Goal: Task Accomplishment & Management: Use online tool/utility

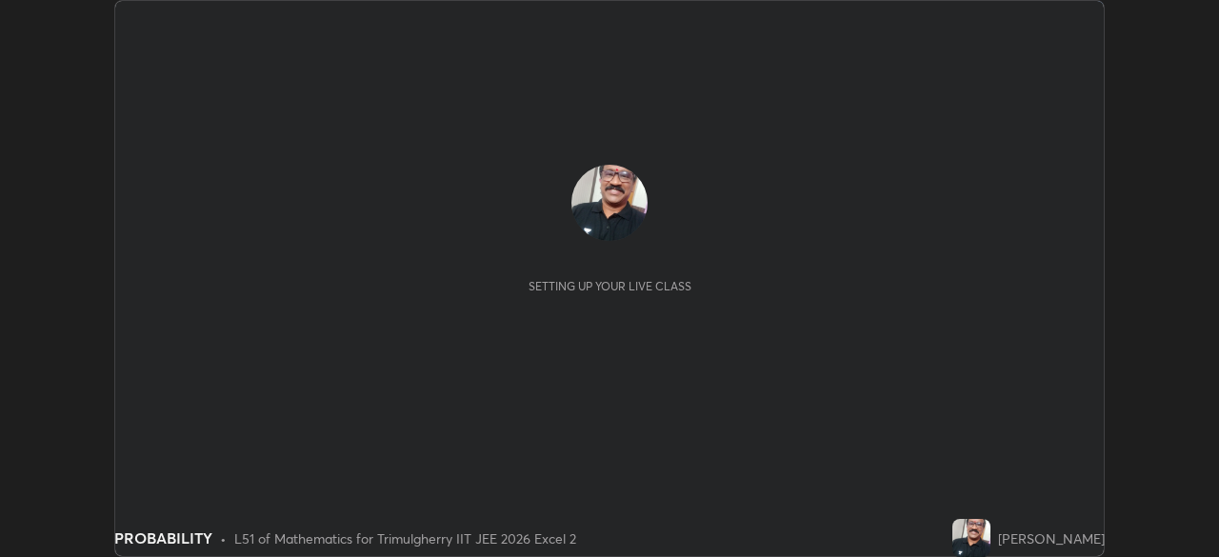
scroll to position [557, 1218]
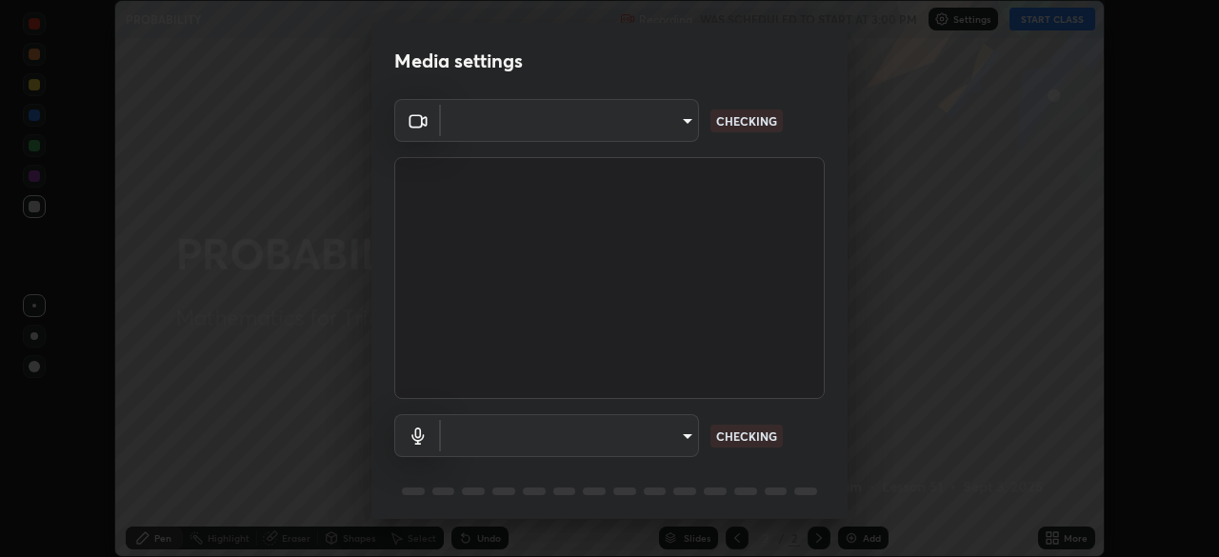
type input "fc4d4439d1e3cd5bf723ac255ffd14dacaf4da6be6177ce78d3c554f4da9d8ff"
type input "default"
click at [749, 435] on p "CHECKING" at bounding box center [746, 436] width 61 height 17
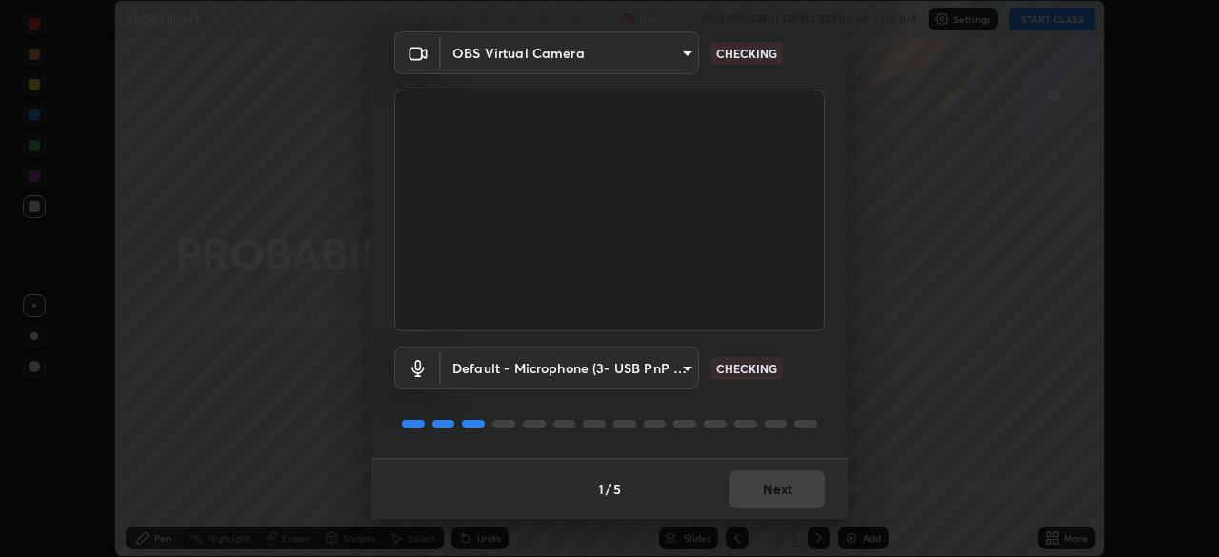
click at [778, 490] on div "1 / 5 Next" at bounding box center [610, 488] width 476 height 61
click at [747, 268] on video at bounding box center [609, 211] width 431 height 242
click at [774, 491] on div "1 / 5 Next" at bounding box center [610, 488] width 476 height 61
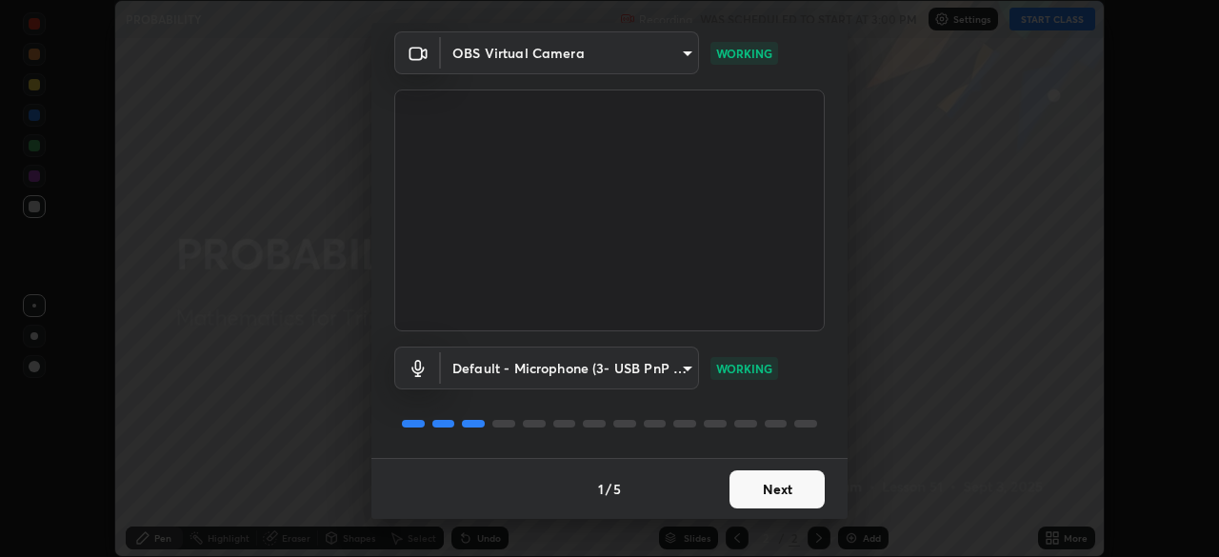
click at [769, 487] on button "Next" at bounding box center [777, 490] width 95 height 38
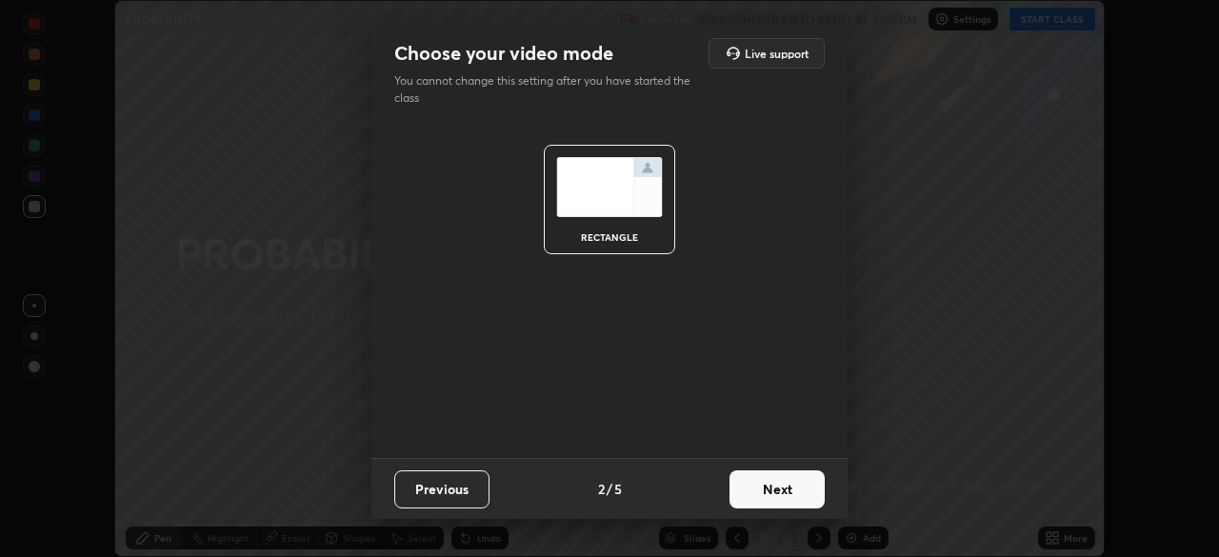
scroll to position [0, 0]
click at [786, 487] on button "Next" at bounding box center [777, 490] width 95 height 38
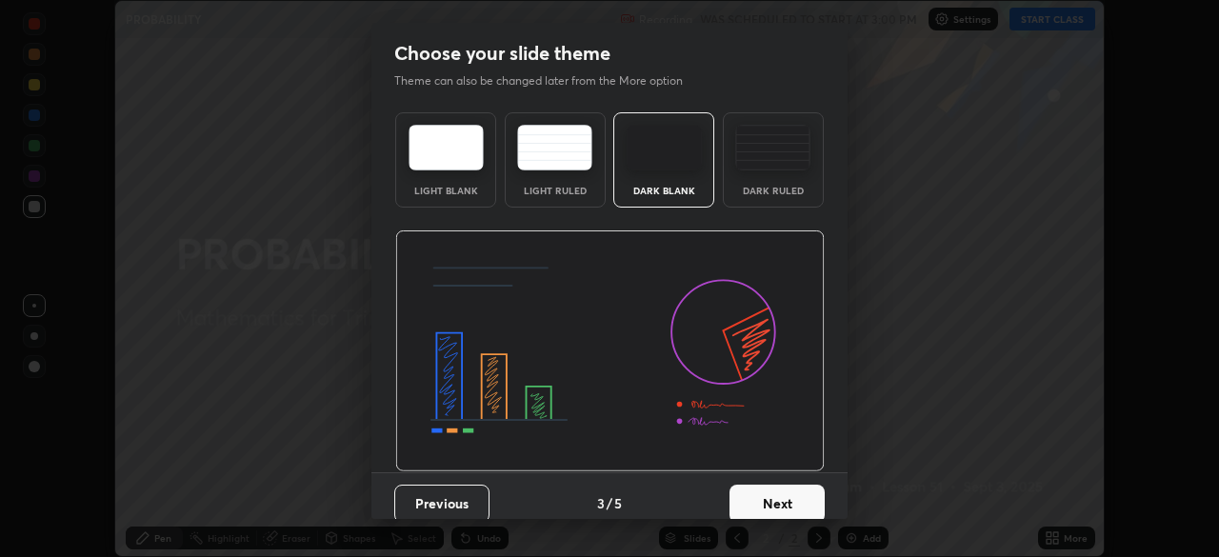
click at [781, 502] on button "Next" at bounding box center [777, 504] width 95 height 38
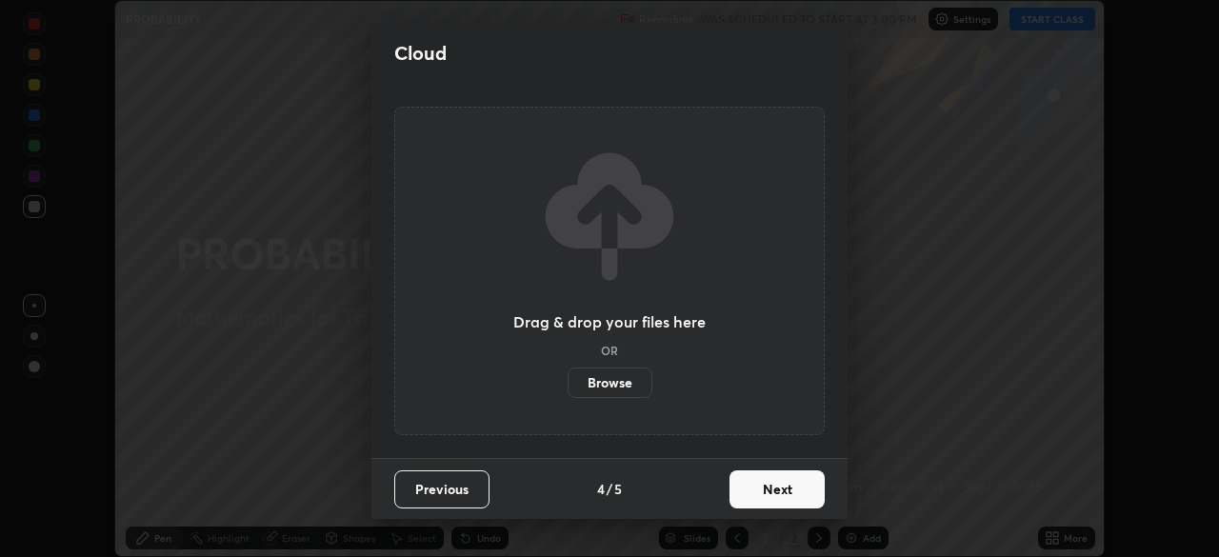
click at [782, 492] on button "Next" at bounding box center [777, 490] width 95 height 38
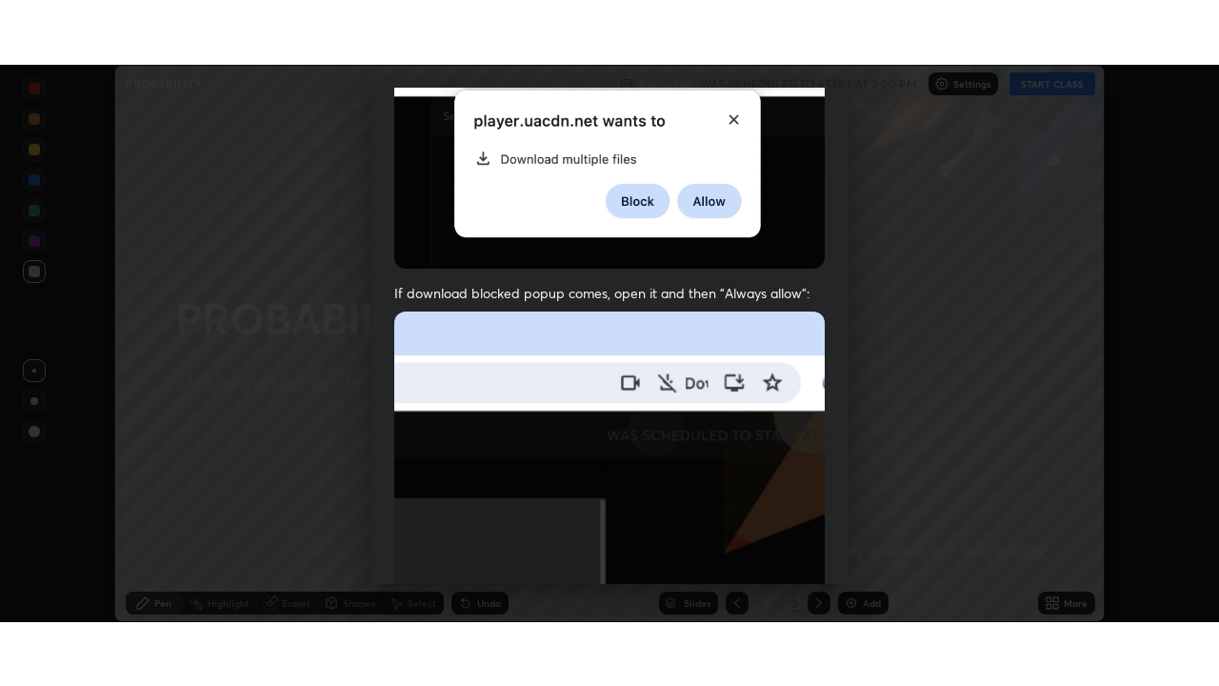
scroll to position [456, 0]
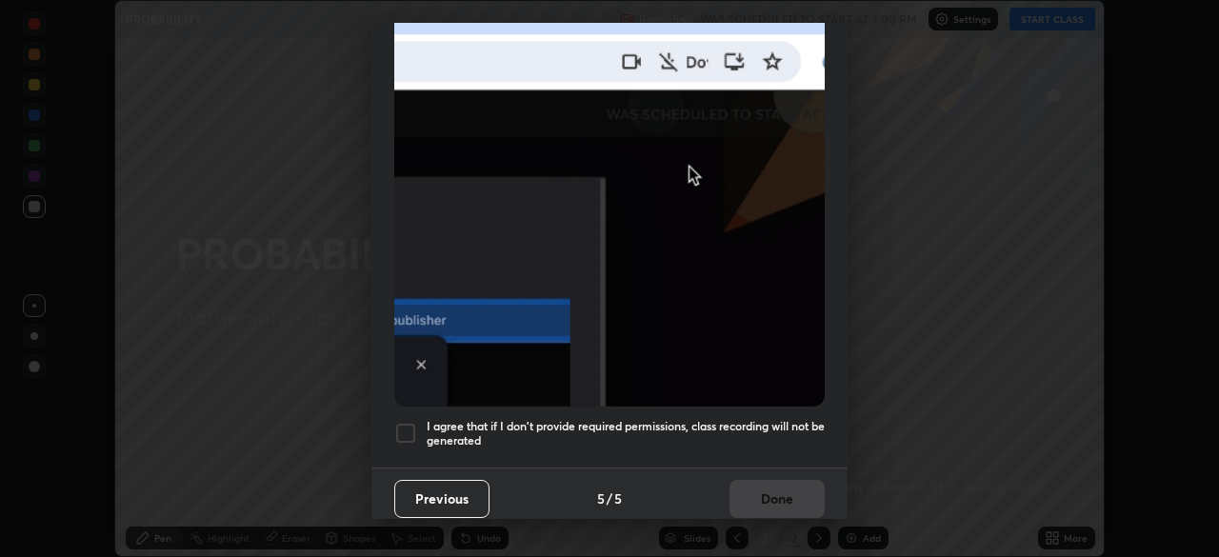
click at [404, 422] on div at bounding box center [405, 433] width 23 height 23
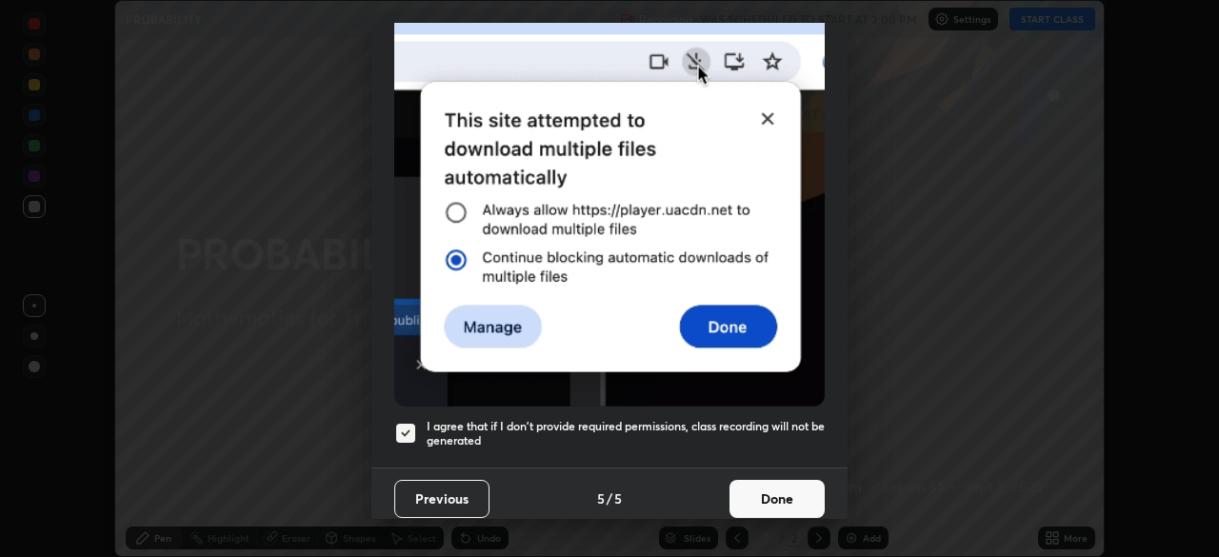
click at [777, 490] on button "Done" at bounding box center [777, 499] width 95 height 38
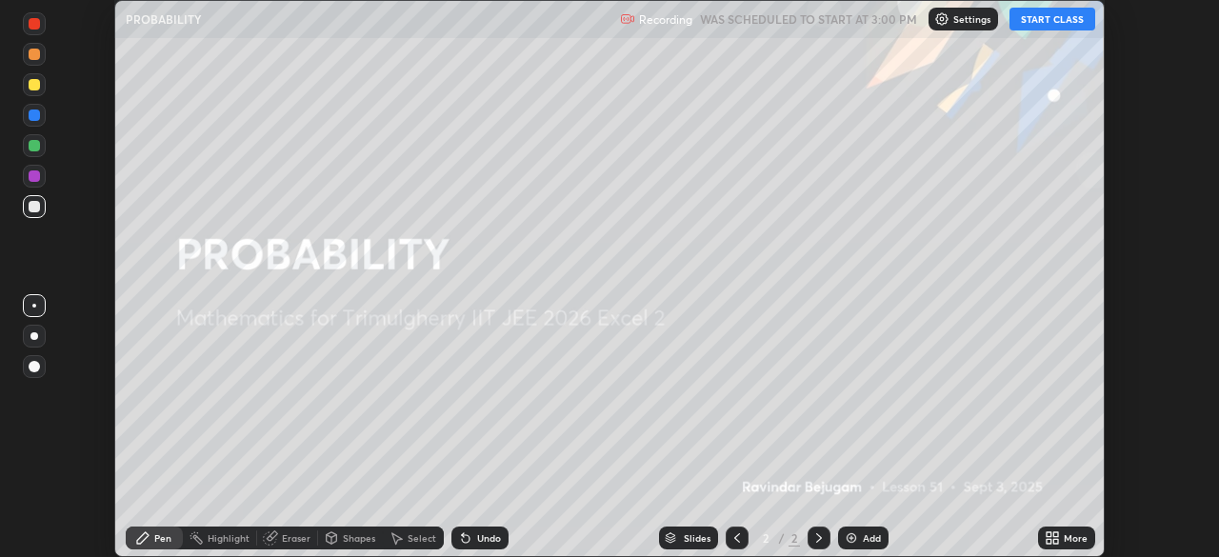
click at [1065, 25] on button "START CLASS" at bounding box center [1053, 19] width 86 height 23
click at [864, 535] on div "Add" at bounding box center [872, 538] width 18 height 10
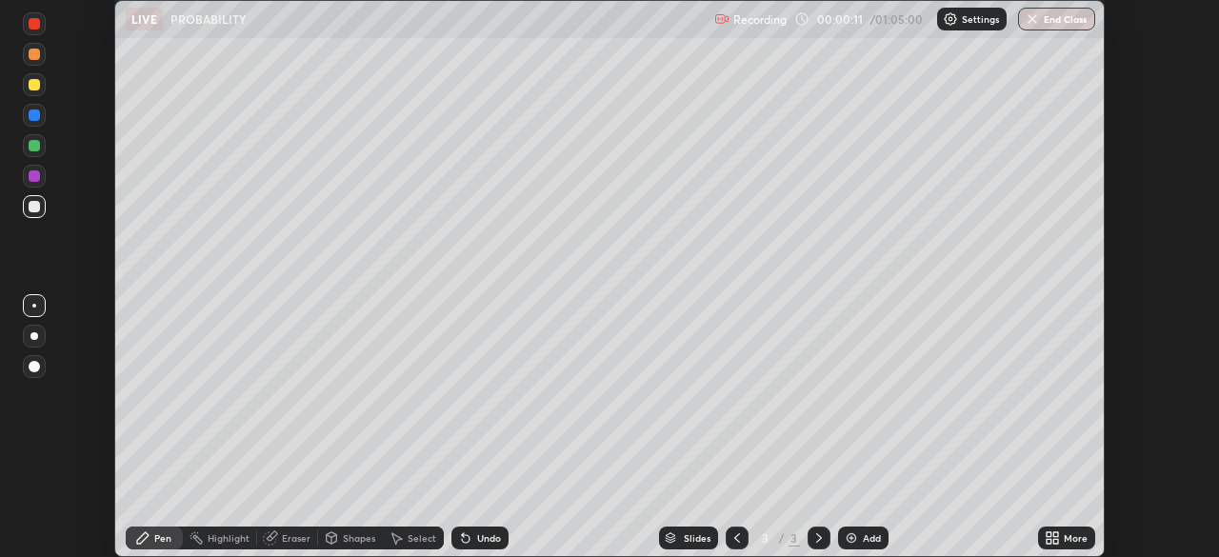
click at [871, 537] on div "Add" at bounding box center [872, 538] width 18 height 10
click at [1081, 533] on div "More" at bounding box center [1076, 538] width 24 height 10
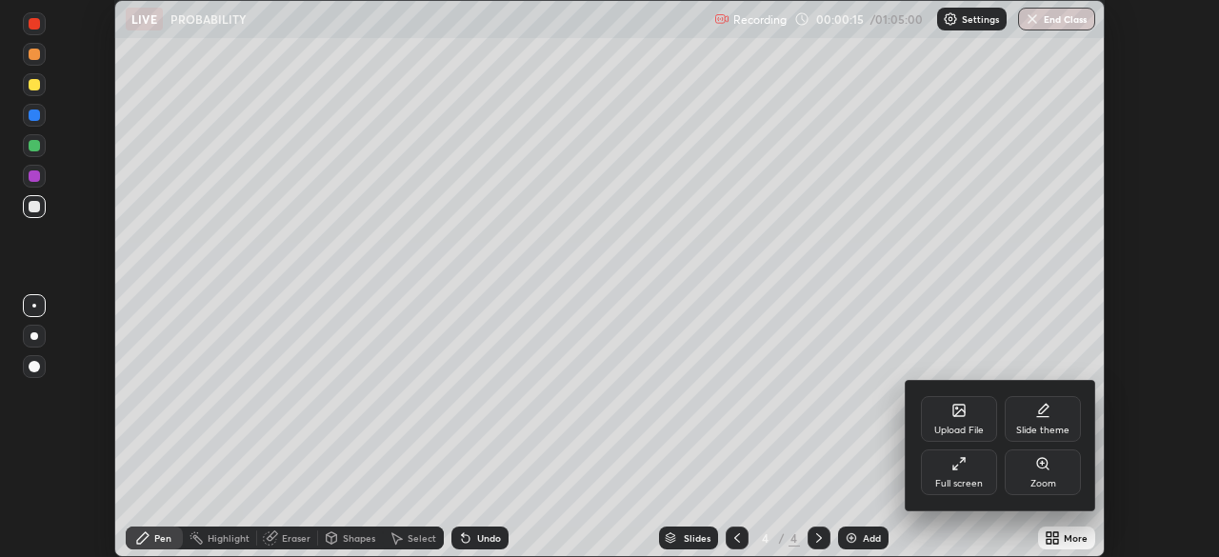
click at [965, 471] on icon at bounding box center [959, 463] width 15 height 15
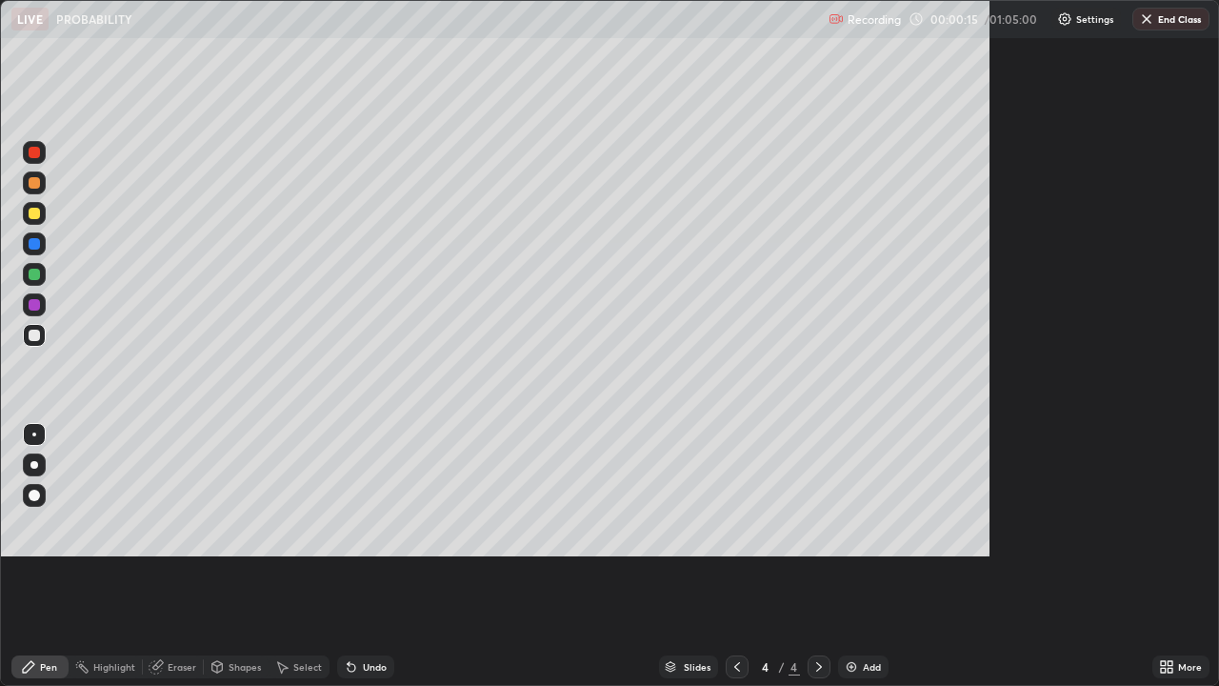
scroll to position [686, 1219]
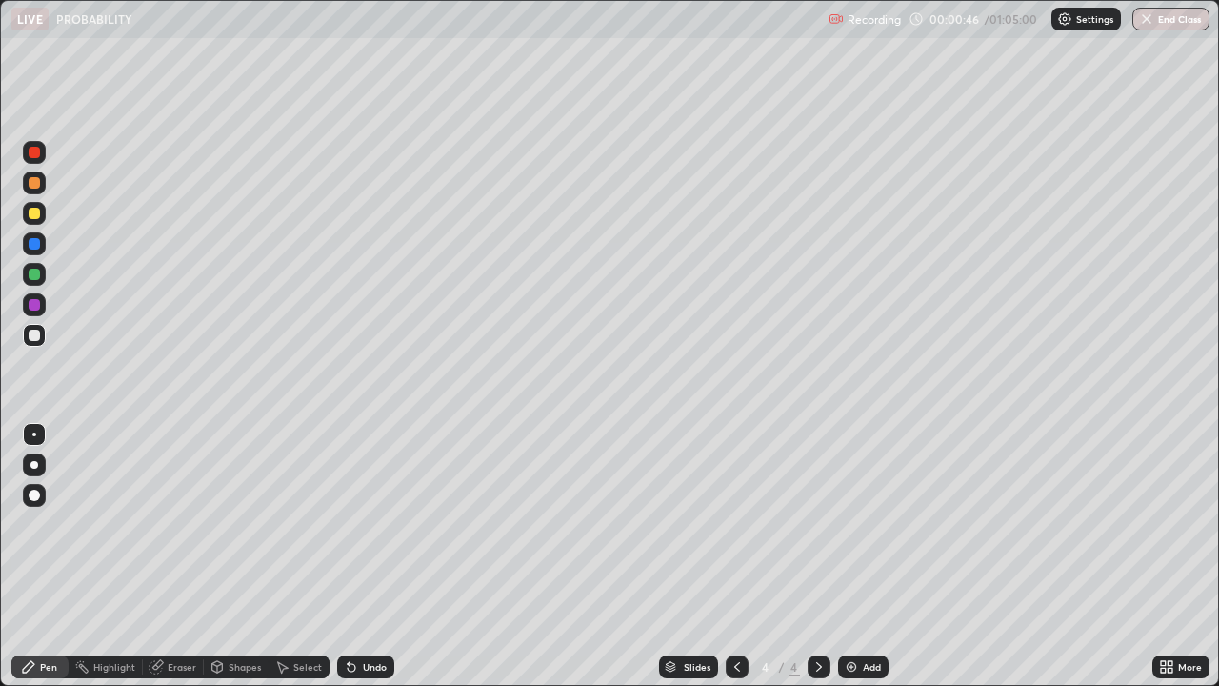
click at [43, 220] on div at bounding box center [34, 213] width 23 height 23
click at [37, 335] on div at bounding box center [34, 335] width 11 height 11
click at [182, 556] on div "Eraser" at bounding box center [182, 667] width 29 height 10
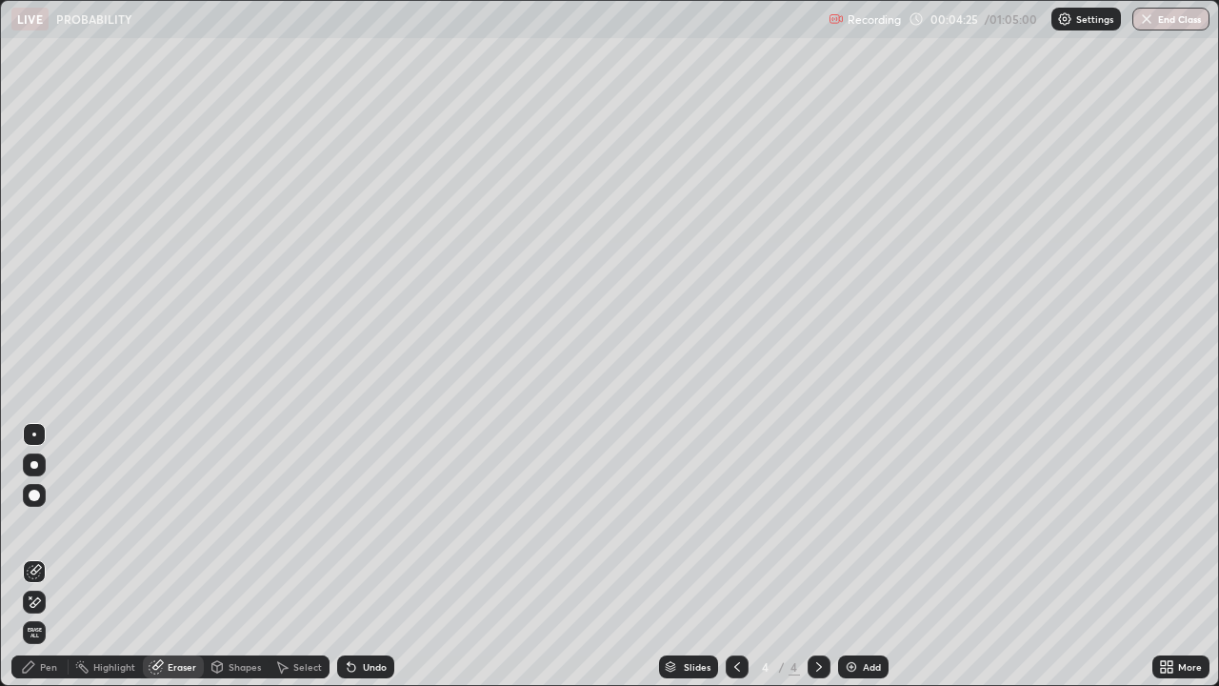
click at [52, 556] on div "Pen" at bounding box center [48, 667] width 17 height 10
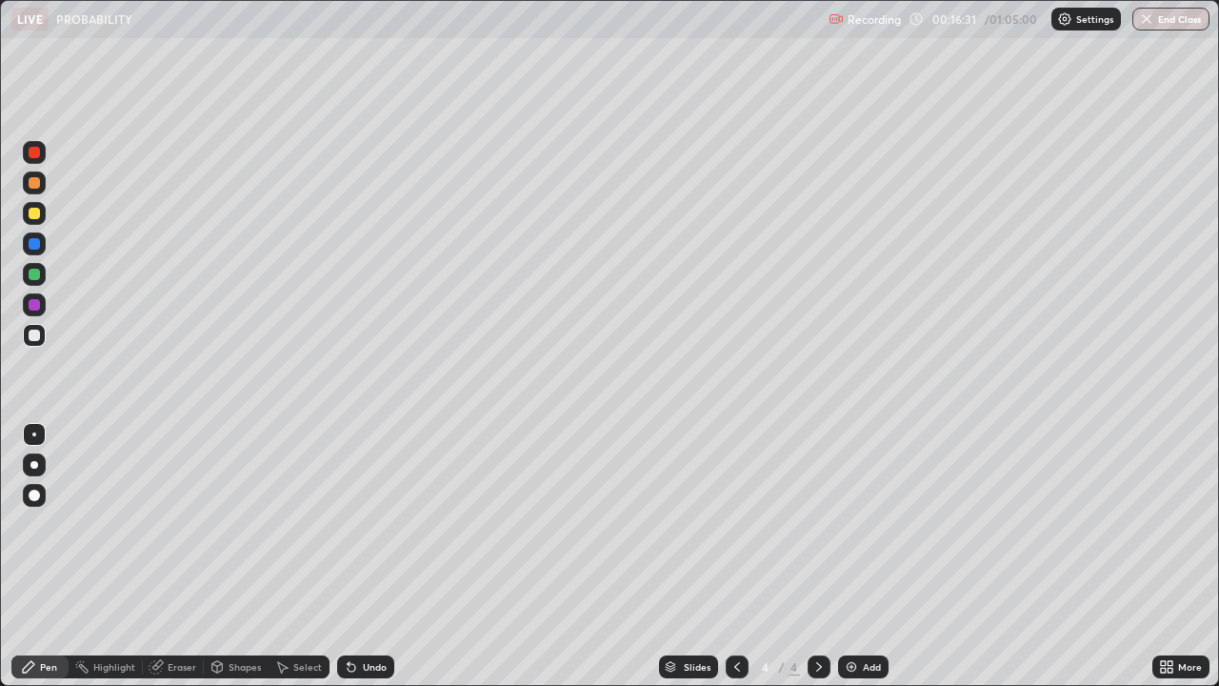
click at [848, 556] on img at bounding box center [851, 666] width 15 height 15
click at [380, 556] on div "Undo" at bounding box center [375, 667] width 24 height 10
click at [42, 280] on div at bounding box center [34, 274] width 23 height 23
click at [32, 339] on div at bounding box center [34, 335] width 11 height 11
click at [186, 556] on div "Eraser" at bounding box center [182, 667] width 29 height 10
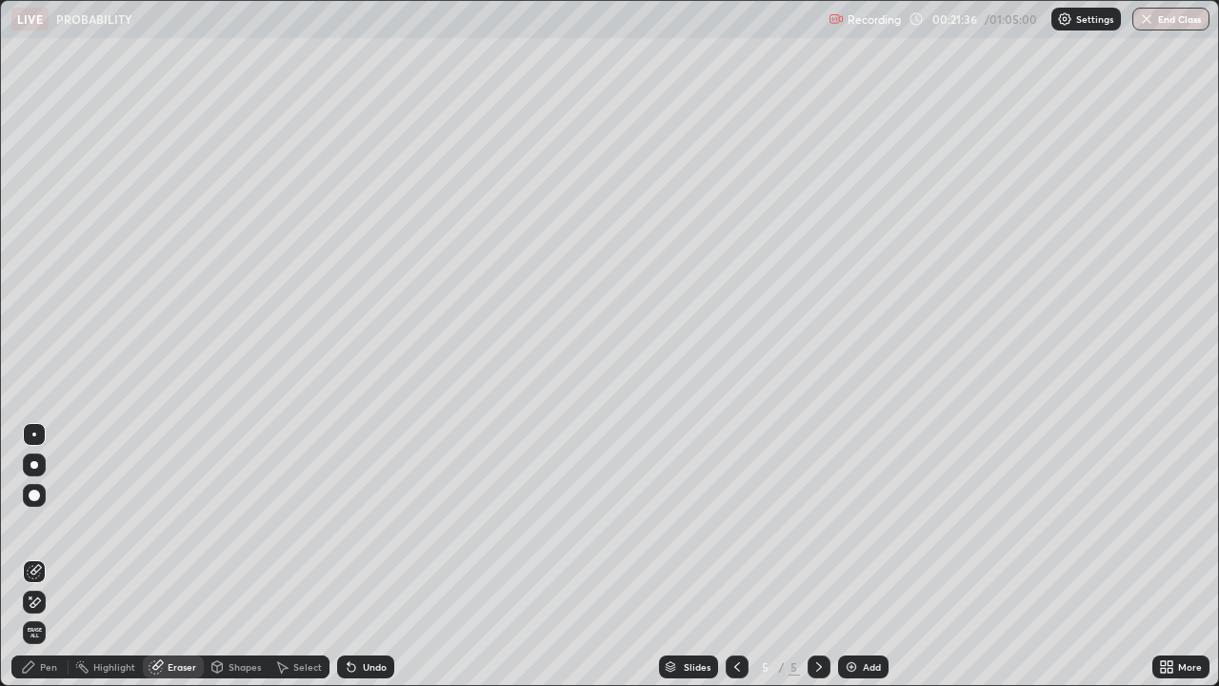
click at [51, 556] on div "Pen" at bounding box center [48, 667] width 17 height 10
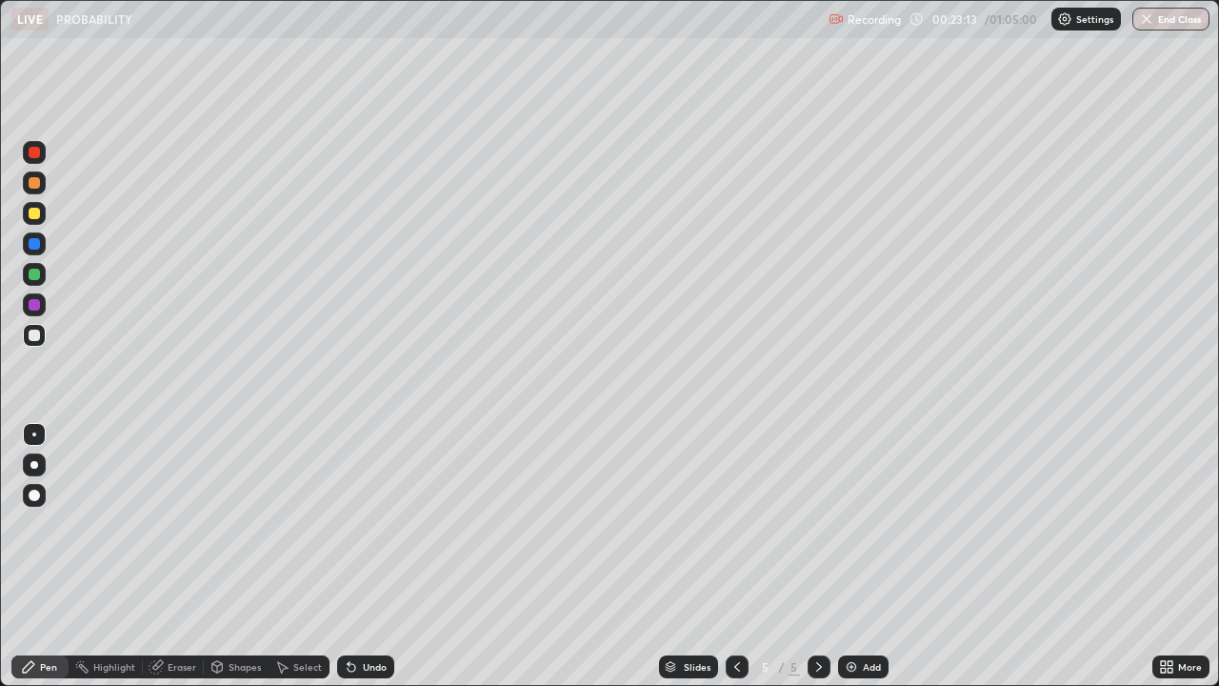
click at [867, 556] on div "Add" at bounding box center [872, 667] width 18 height 10
click at [180, 556] on div "Eraser" at bounding box center [182, 667] width 29 height 10
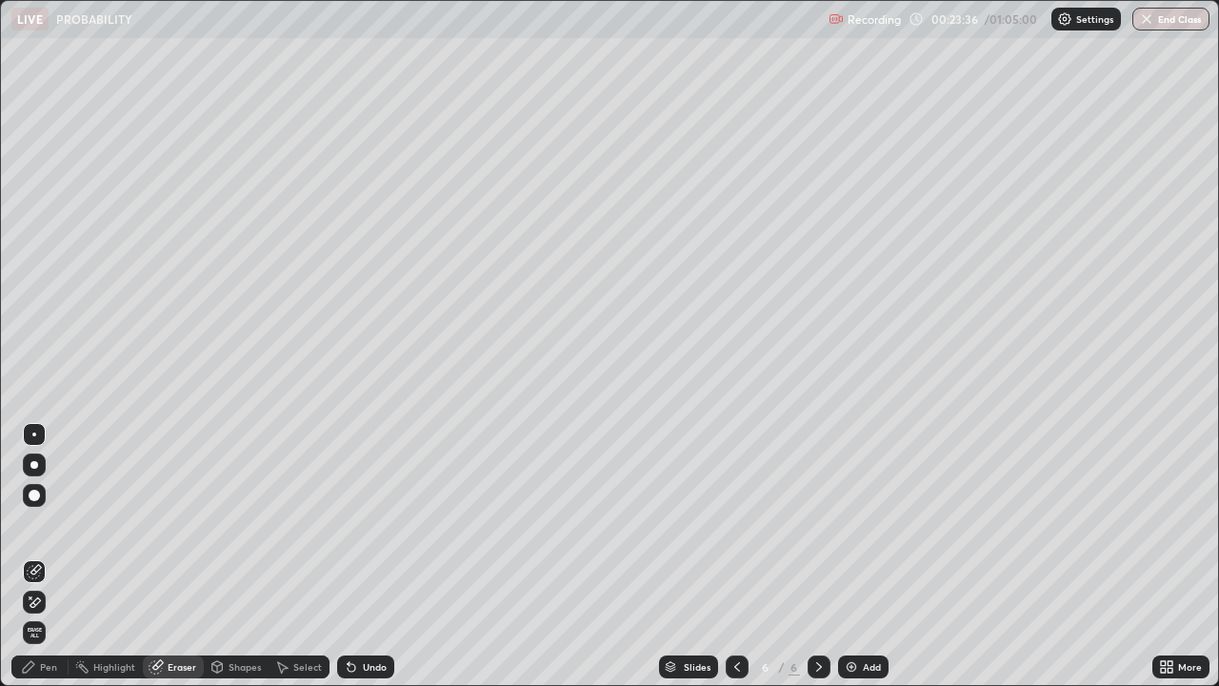
click at [49, 556] on div "Pen" at bounding box center [48, 667] width 17 height 10
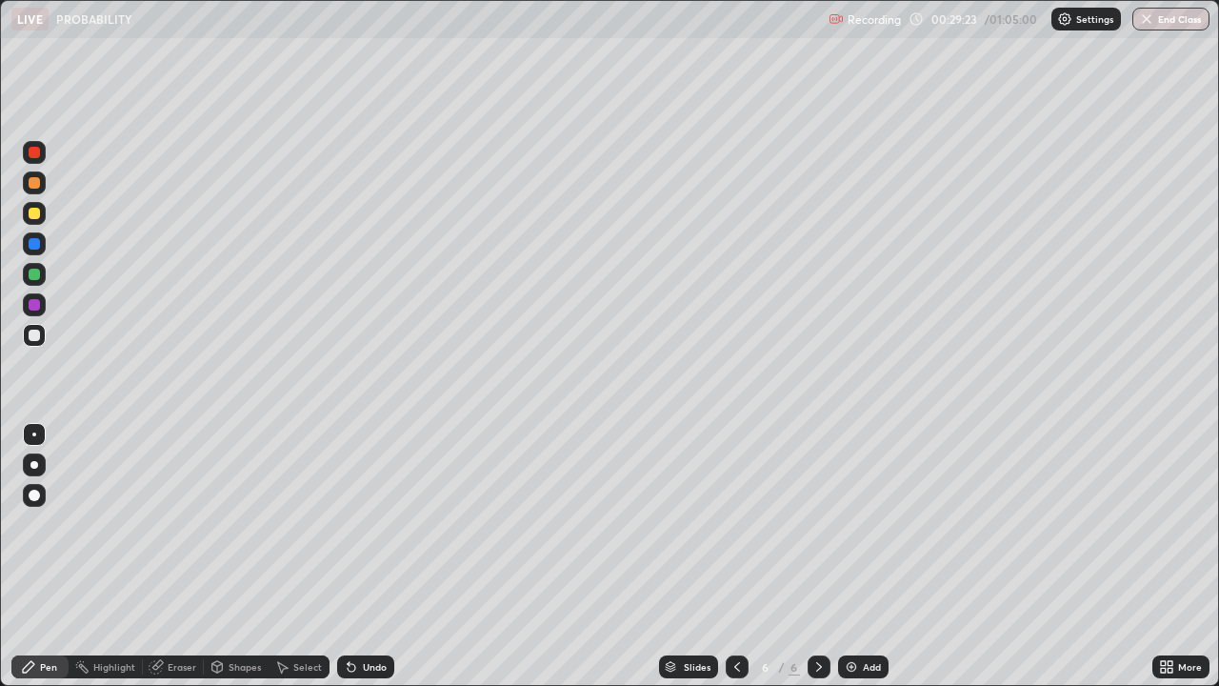
click at [852, 556] on img at bounding box center [851, 666] width 15 height 15
click at [371, 556] on div "Undo" at bounding box center [375, 667] width 24 height 10
click at [35, 305] on div at bounding box center [34, 304] width 11 height 11
click at [44, 556] on div "Pen" at bounding box center [48, 667] width 17 height 10
click at [33, 332] on div at bounding box center [34, 335] width 11 height 11
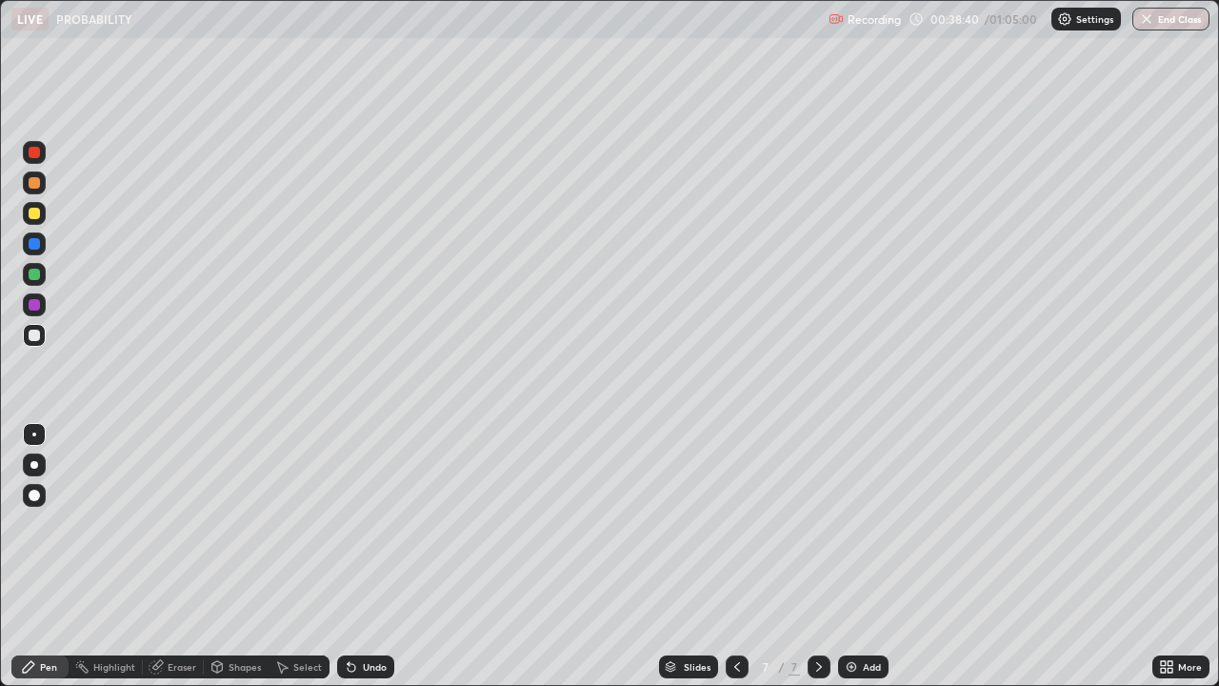
click at [185, 556] on div "Eraser" at bounding box center [182, 667] width 29 height 10
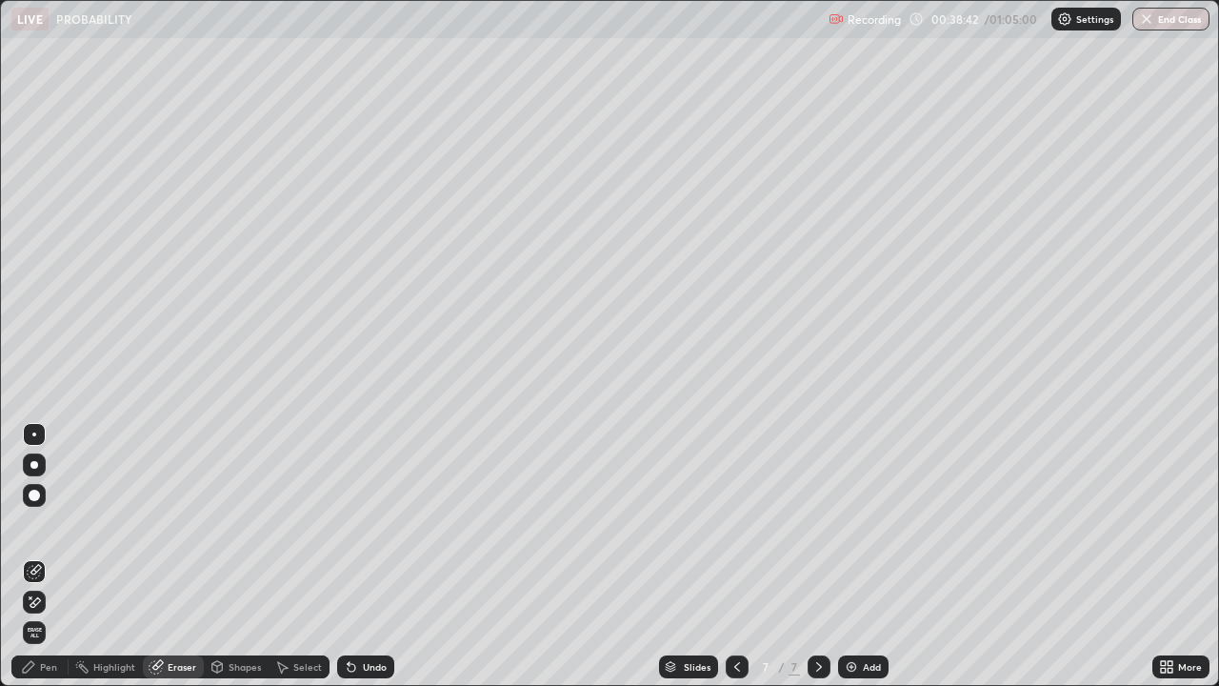
click at [50, 556] on div "Pen" at bounding box center [48, 667] width 17 height 10
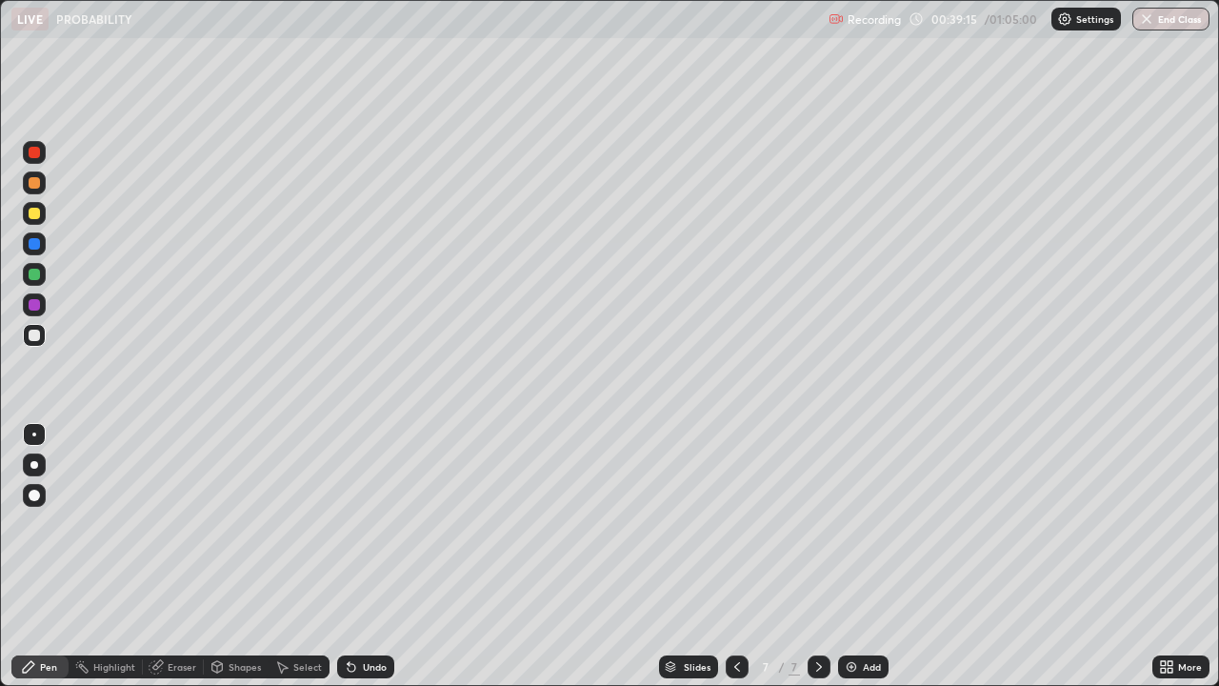
click at [852, 556] on img at bounding box center [851, 666] width 15 height 15
click at [182, 556] on div "Eraser" at bounding box center [182, 667] width 29 height 10
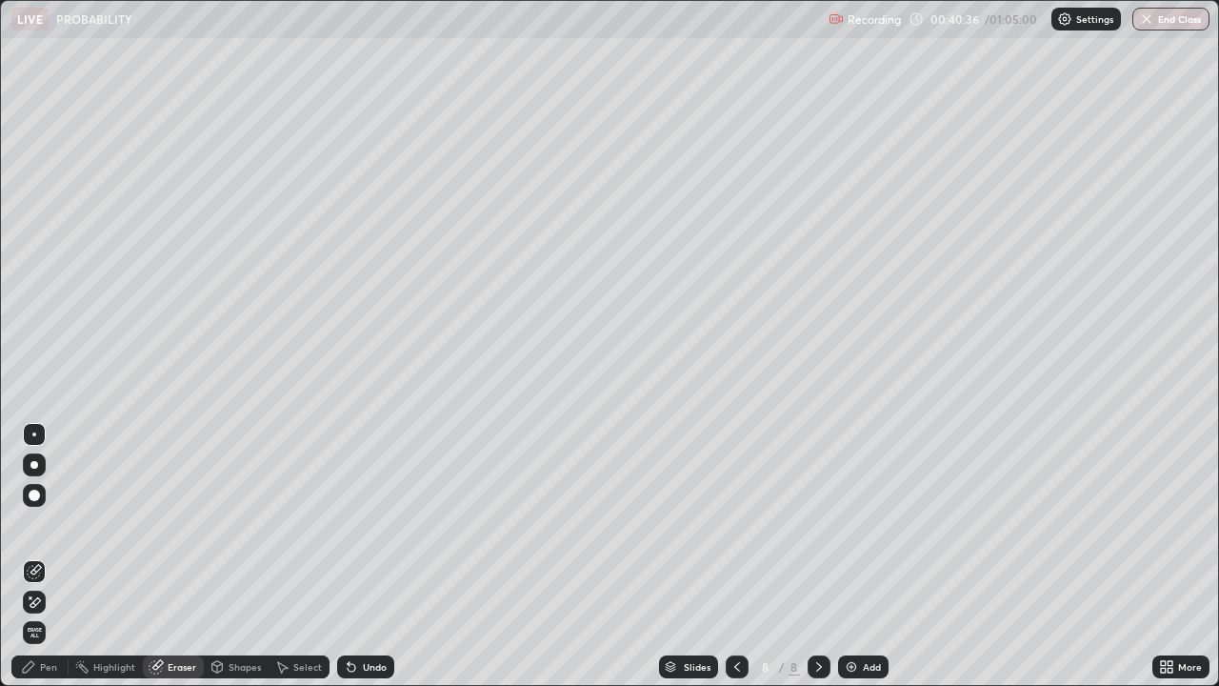
click at [54, 556] on div "Pen" at bounding box center [48, 667] width 17 height 10
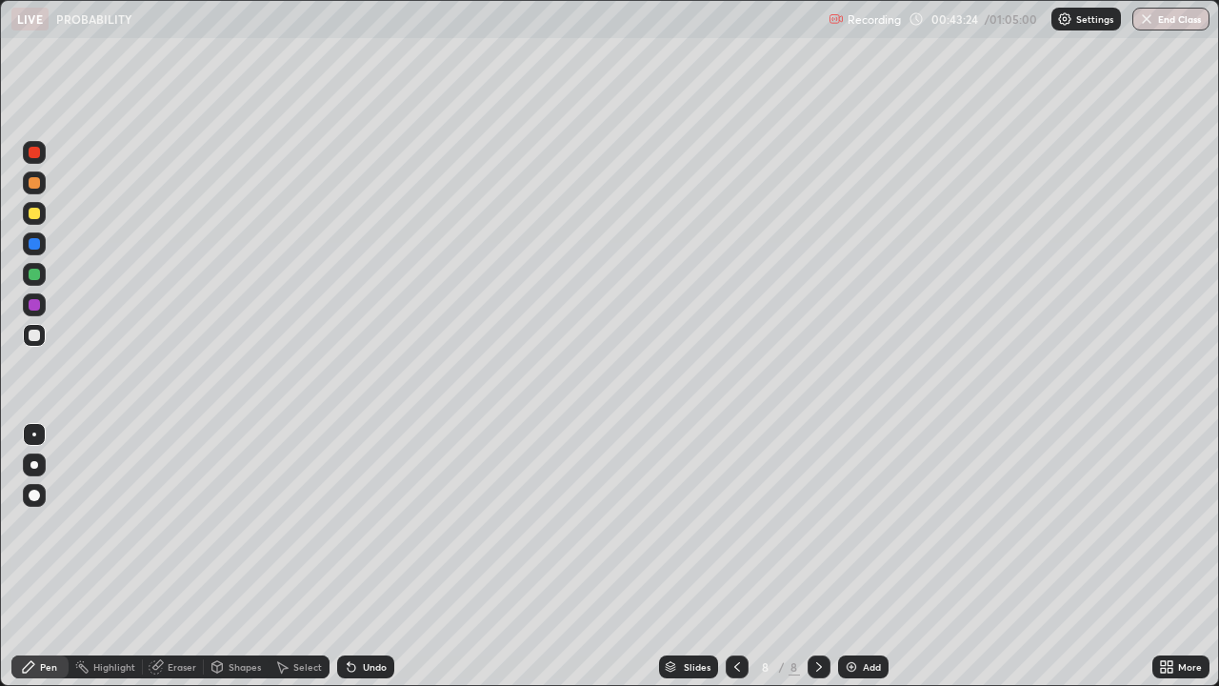
click at [364, 556] on div "Undo" at bounding box center [365, 666] width 57 height 23
click at [378, 556] on div "Undo" at bounding box center [375, 667] width 24 height 10
click at [370, 556] on div "Undo" at bounding box center [365, 666] width 57 height 23
click at [31, 302] on div at bounding box center [34, 304] width 11 height 11
click at [851, 556] on img at bounding box center [851, 666] width 15 height 15
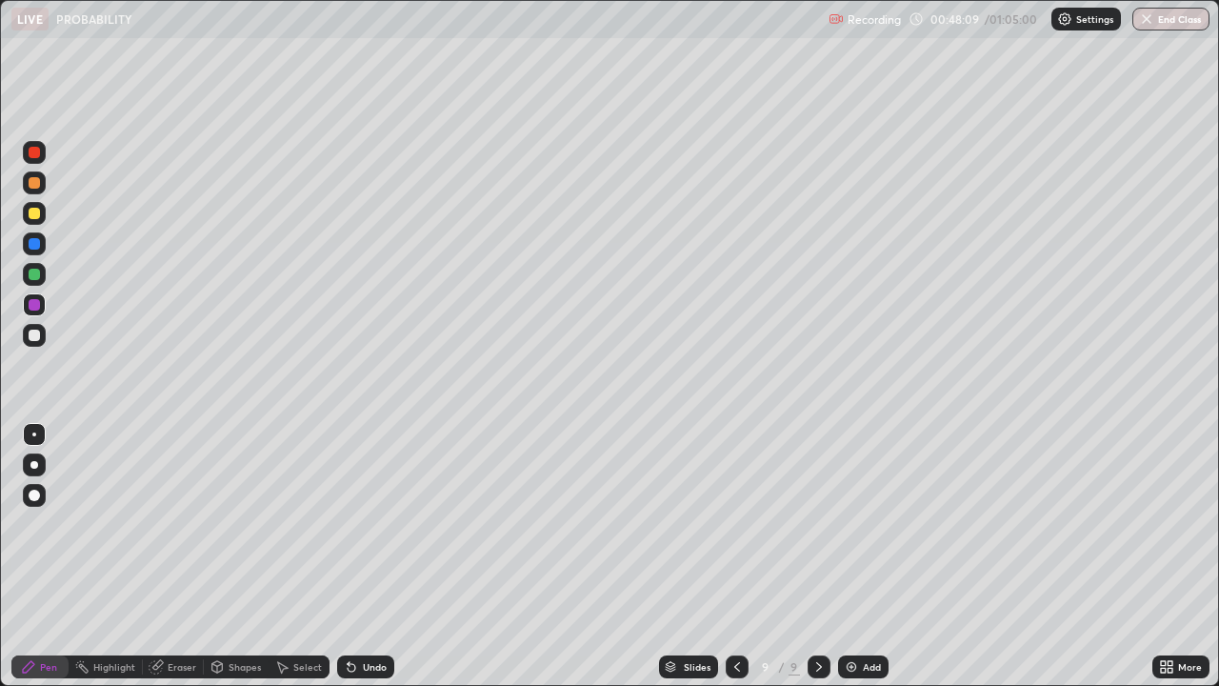
click at [37, 332] on div at bounding box center [34, 335] width 11 height 11
click at [1188, 30] on button "End Class" at bounding box center [1172, 19] width 75 height 23
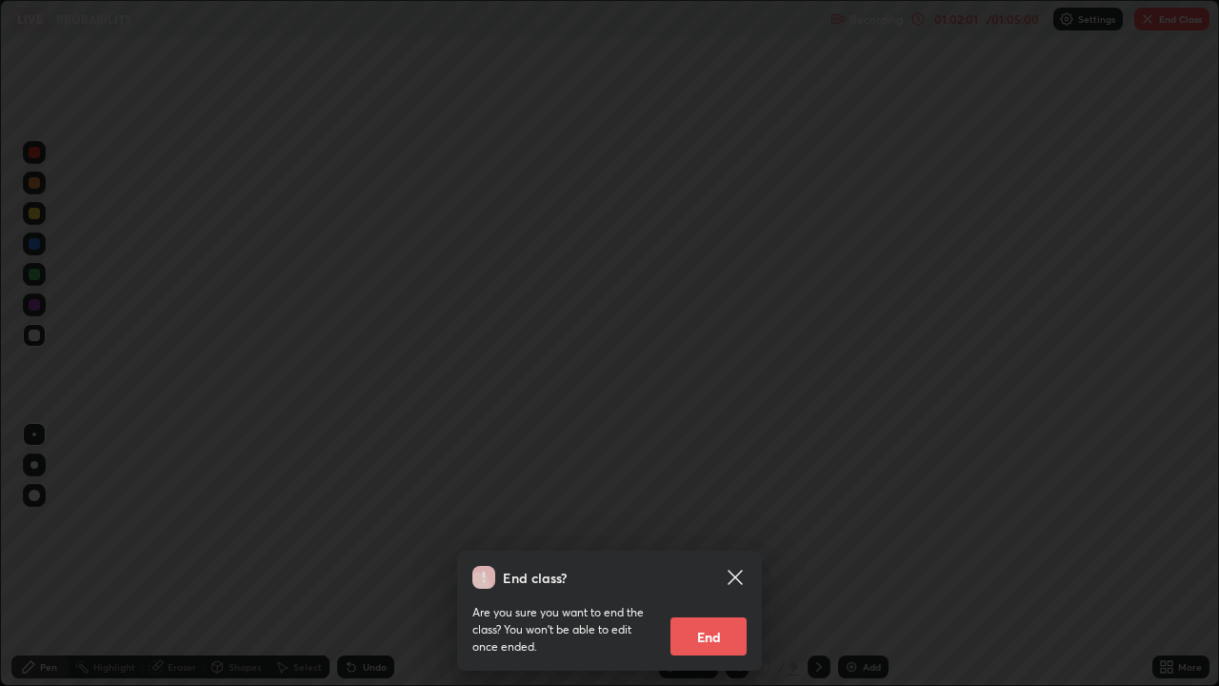
click at [1190, 19] on div "End class? Are you sure you want to end the class? You won’t be able to edit on…" at bounding box center [609, 343] width 1219 height 686
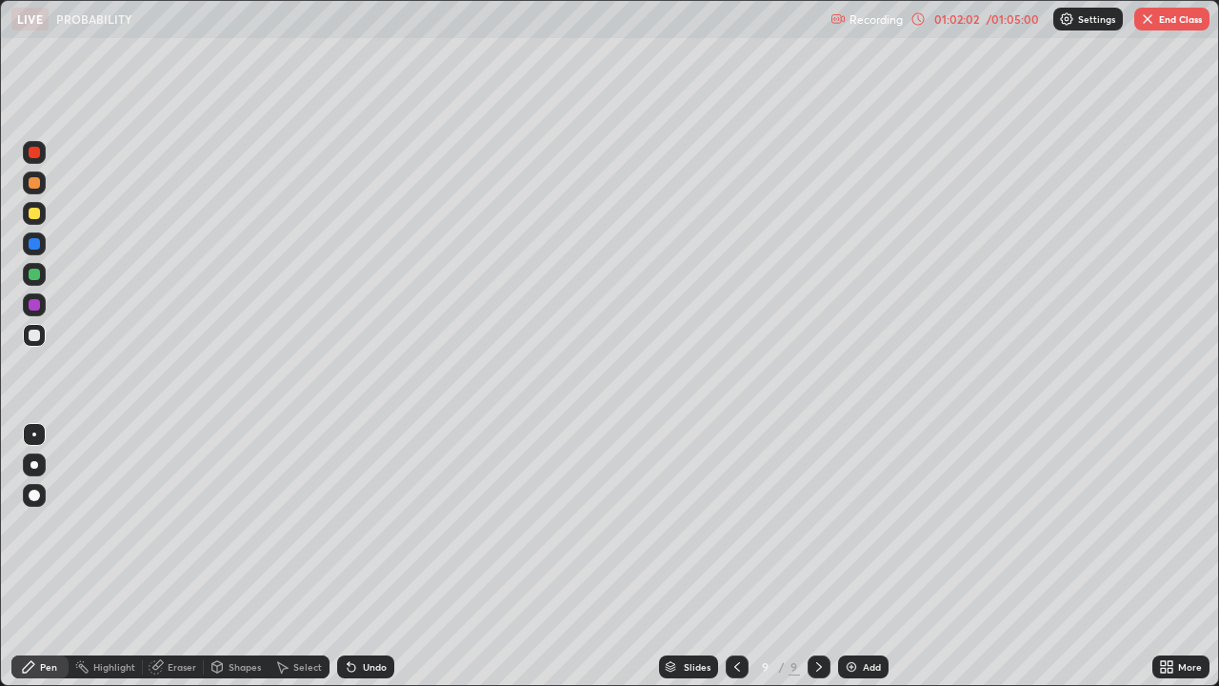
click at [1180, 26] on button "End Class" at bounding box center [1172, 19] width 75 height 23
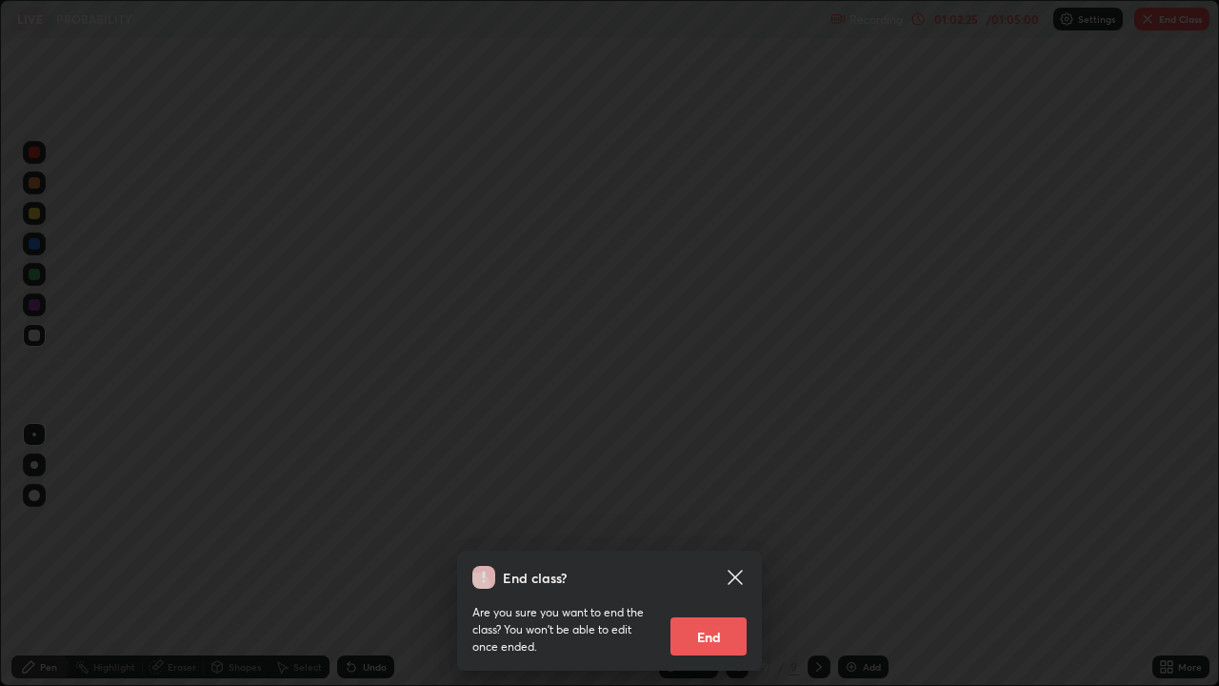
click at [731, 556] on icon at bounding box center [735, 577] width 23 height 23
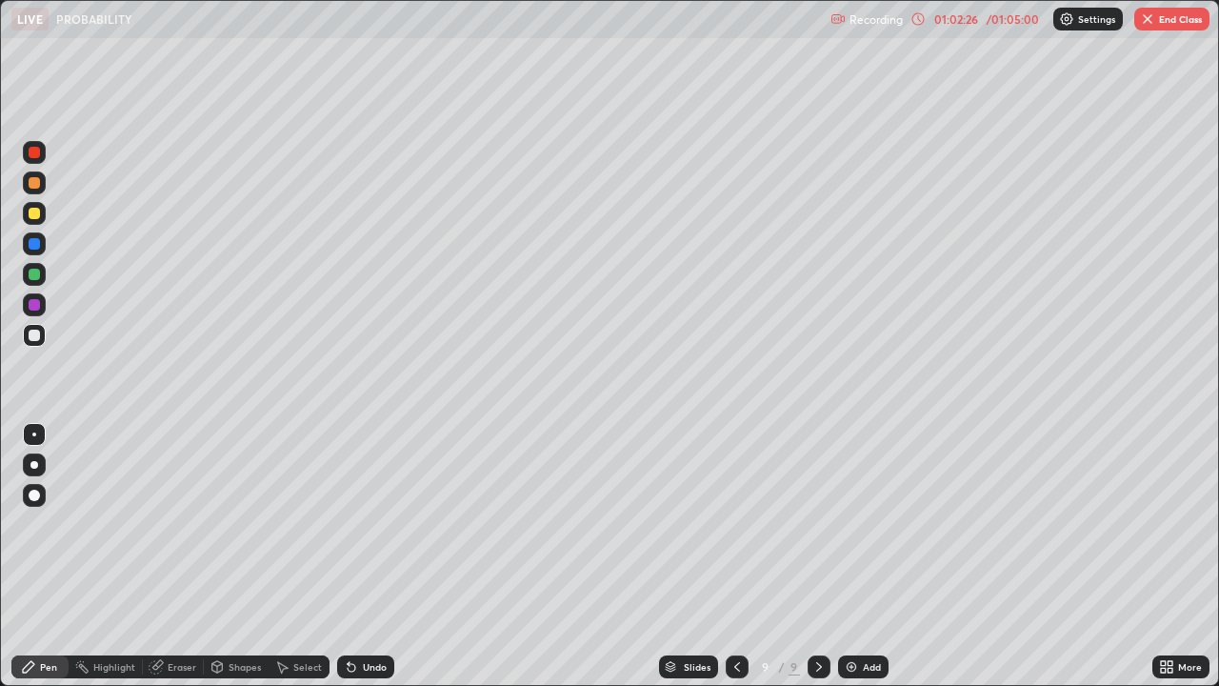
click at [873, 556] on div "Add" at bounding box center [872, 667] width 18 height 10
click at [1171, 19] on button "End Class" at bounding box center [1172, 19] width 75 height 23
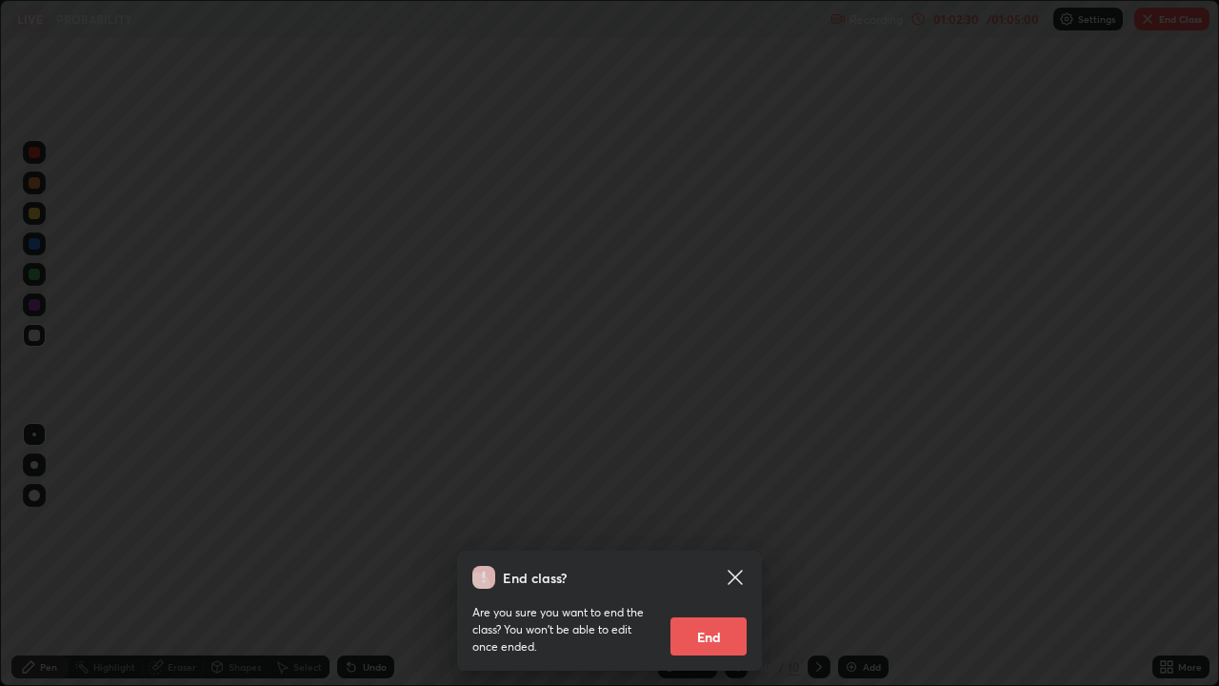
click at [712, 556] on button "End" at bounding box center [709, 636] width 76 height 38
